Goal: Information Seeking & Learning: Learn about a topic

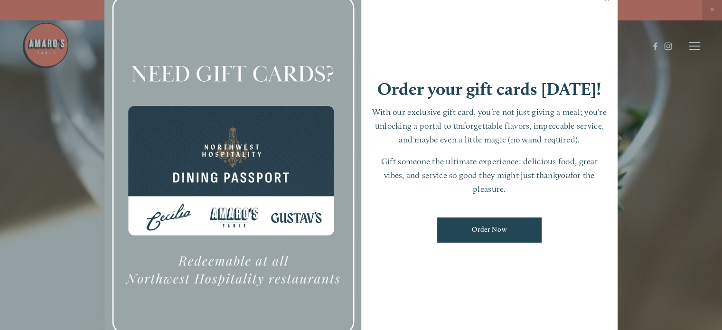
click at [26, 156] on div at bounding box center [361, 165] width 722 height 330
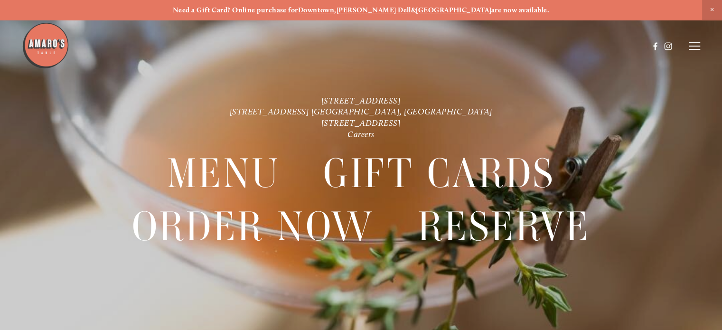
click at [711, 9] on span "Close Announcement" at bounding box center [712, 10] width 20 height 20
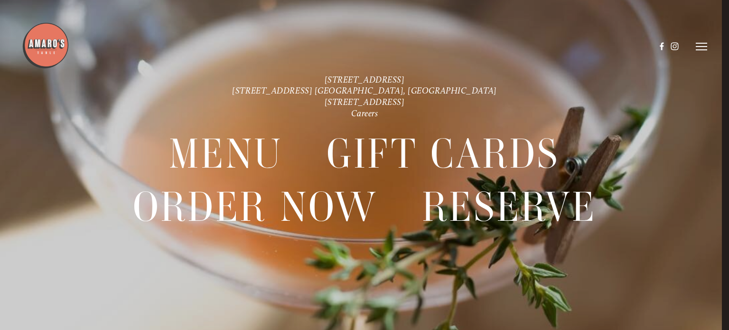
click at [50, 56] on img at bounding box center [45, 45] width 47 height 47
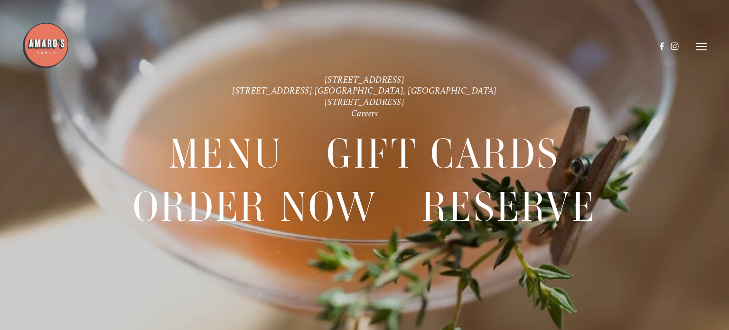
click at [703, 49] on icon at bounding box center [701, 46] width 11 height 9
click at [591, 47] on span "Visit" at bounding box center [591, 46] width 14 height 8
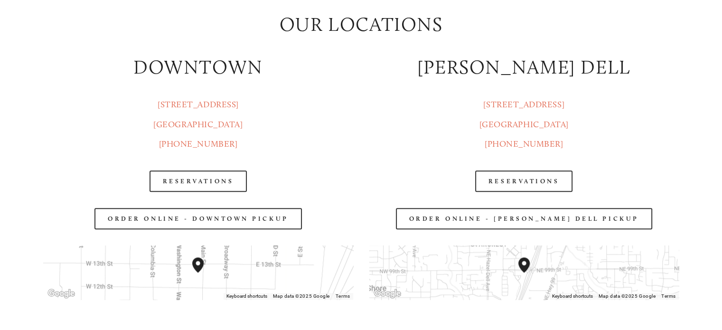
scroll to position [1139, 0]
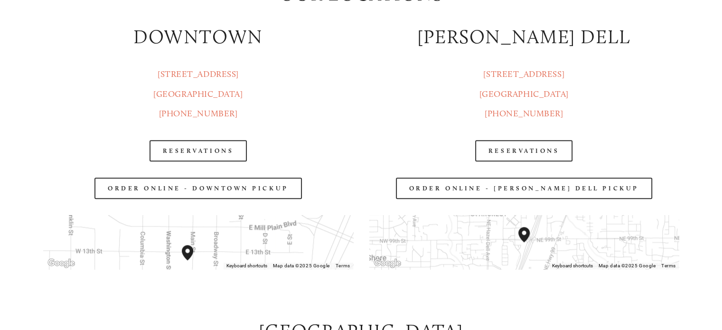
drag, startPoint x: 250, startPoint y: 236, endPoint x: 242, endPoint y: 247, distance: 13.3
click at [242, 247] on div at bounding box center [198, 242] width 310 height 54
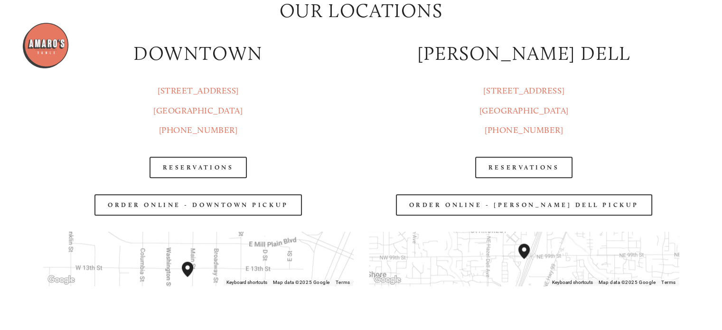
scroll to position [1108, 0]
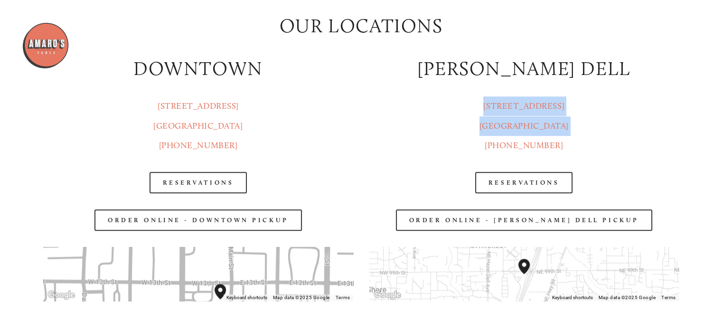
drag, startPoint x: 370, startPoint y: 159, endPoint x: 375, endPoint y: 107, distance: 51.9
click at [375, 107] on div "[PERSON_NAME] DELL 816 NE 98 Cir. [GEOGRAPHIC_DATA], WA [PHONE_NUMBER]" at bounding box center [524, 105] width 326 height 116
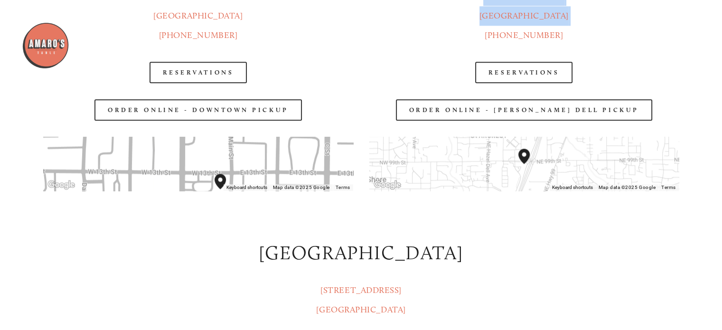
scroll to position [1203, 0]
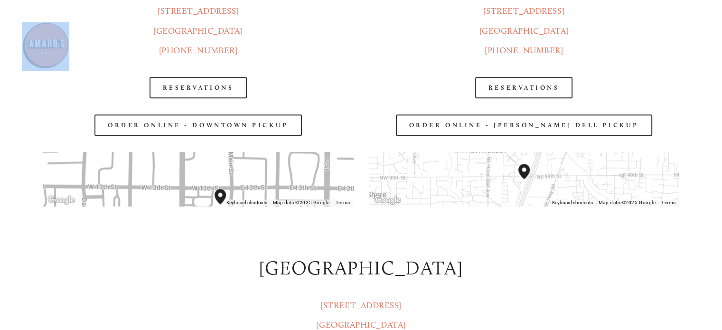
drag, startPoint x: 243, startPoint y: 28, endPoint x: 201, endPoint y: 21, distance: 42.3
click at [201, 21] on header "Menu Order Now Visit Gallery 0" at bounding box center [361, 46] width 679 height 92
click at [269, 16] on header "Menu Order Now Visit Gallery 0" at bounding box center [361, 46] width 679 height 92
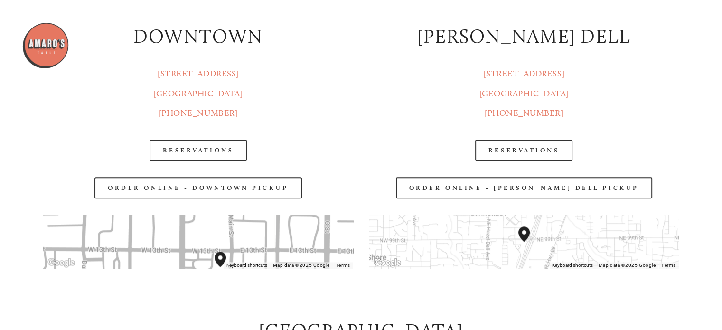
scroll to position [1139, 0]
click at [202, 94] on link "[STREET_ADDRESS]" at bounding box center [197, 84] width 89 height 30
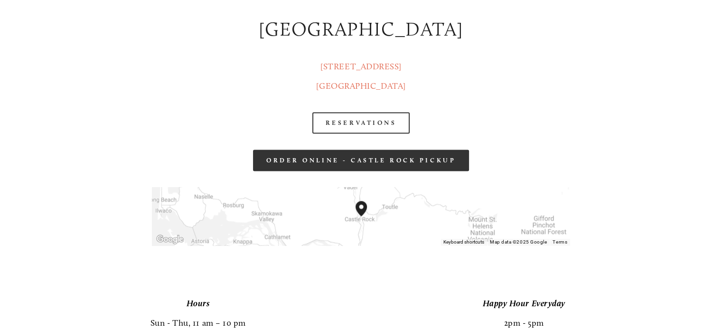
scroll to position [1456, 0]
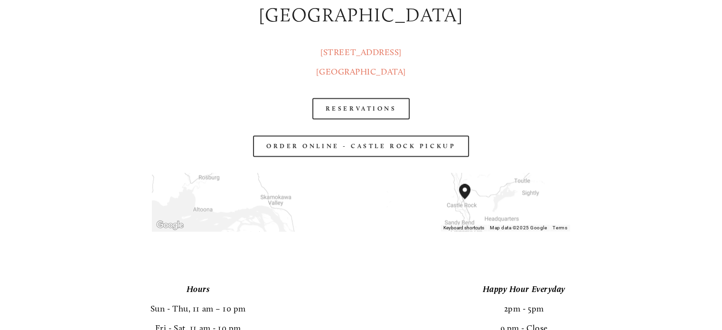
drag, startPoint x: 259, startPoint y: 201, endPoint x: 259, endPoint y: 176, distance: 25.2
click at [259, 179] on div at bounding box center [361, 202] width 418 height 58
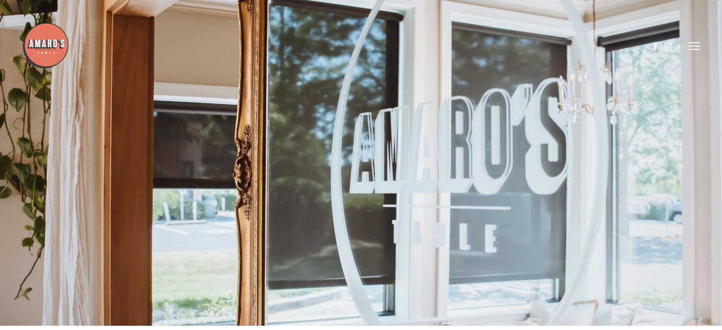
scroll to position [0, 0]
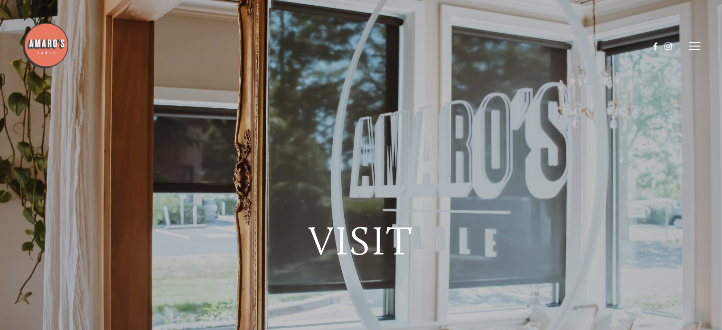
click at [49, 45] on img at bounding box center [45, 45] width 47 height 47
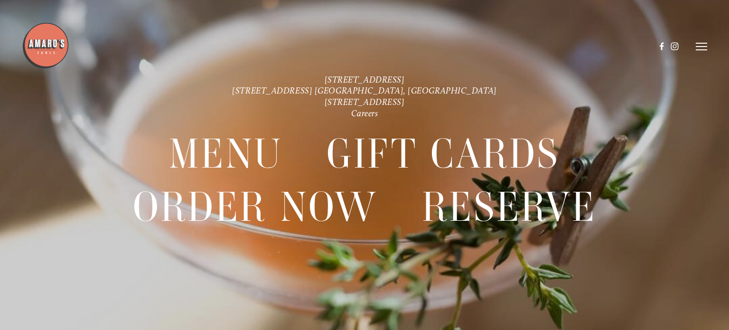
click at [703, 44] on icon at bounding box center [701, 46] width 11 height 9
click at [524, 47] on span "Menu" at bounding box center [530, 46] width 18 height 8
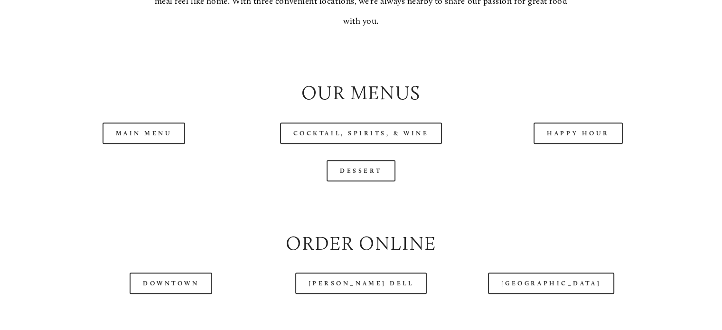
scroll to position [918, 0]
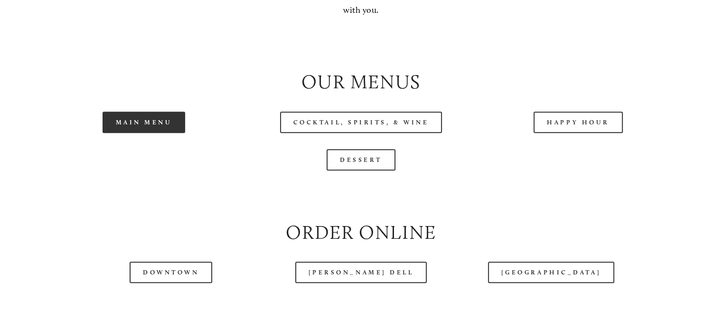
click at [169, 133] on link "Main Menu" at bounding box center [144, 122] width 83 height 21
